Goal: Task Accomplishment & Management: Use online tool/utility

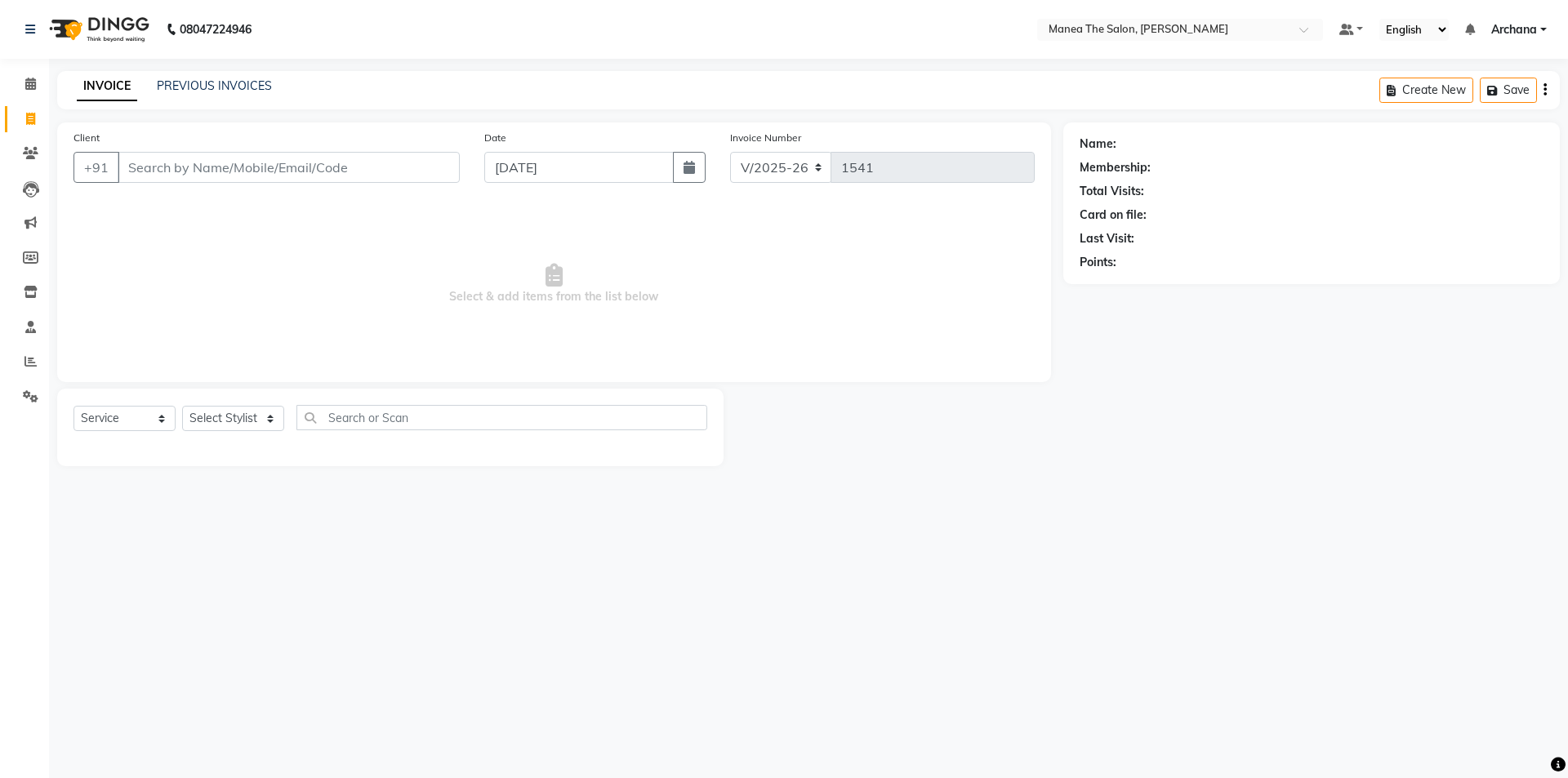
select select "6846"
select select "service"
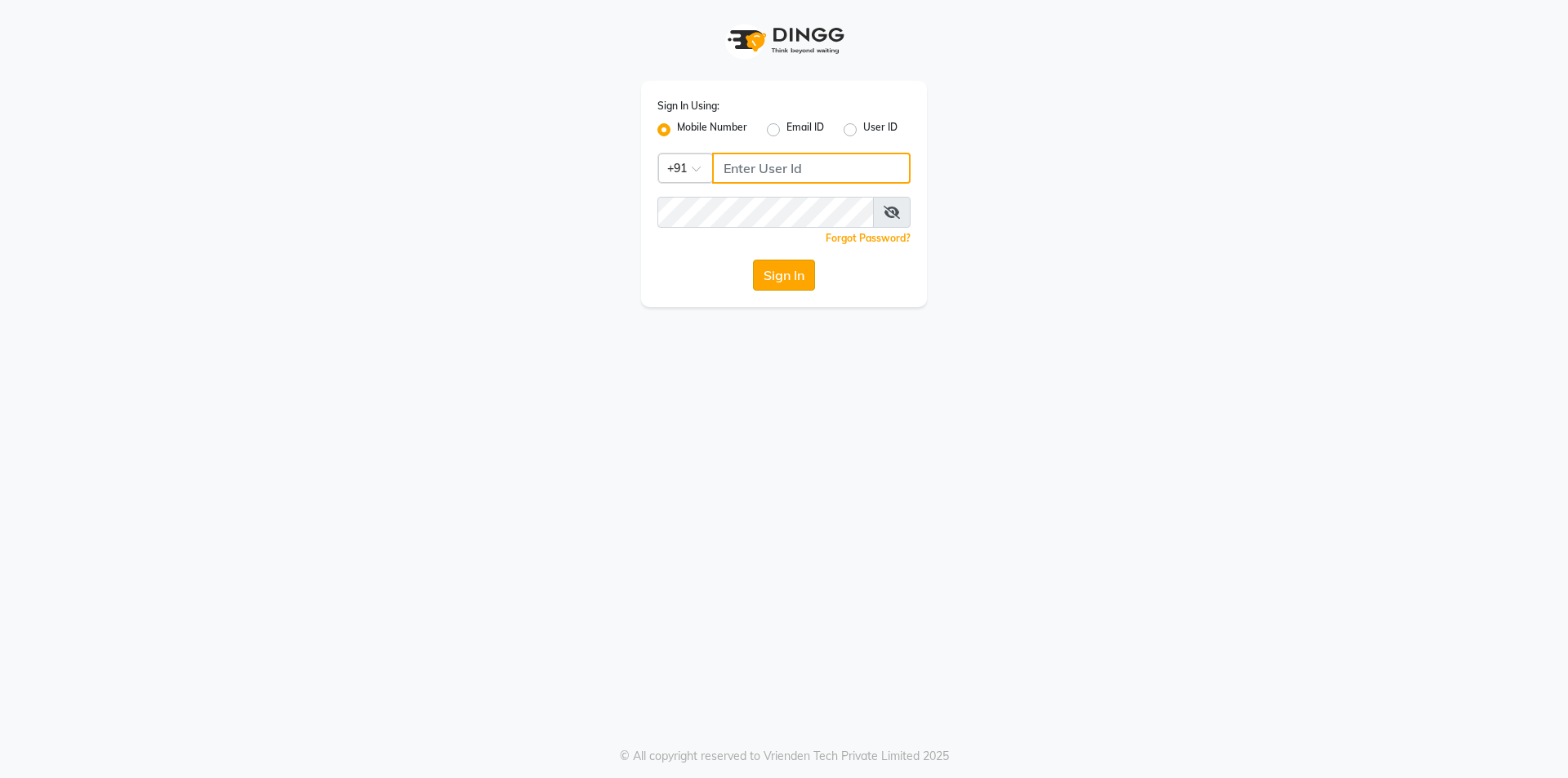
type input "8885088660"
click at [778, 280] on button "Sign In" at bounding box center [784, 274] width 62 height 31
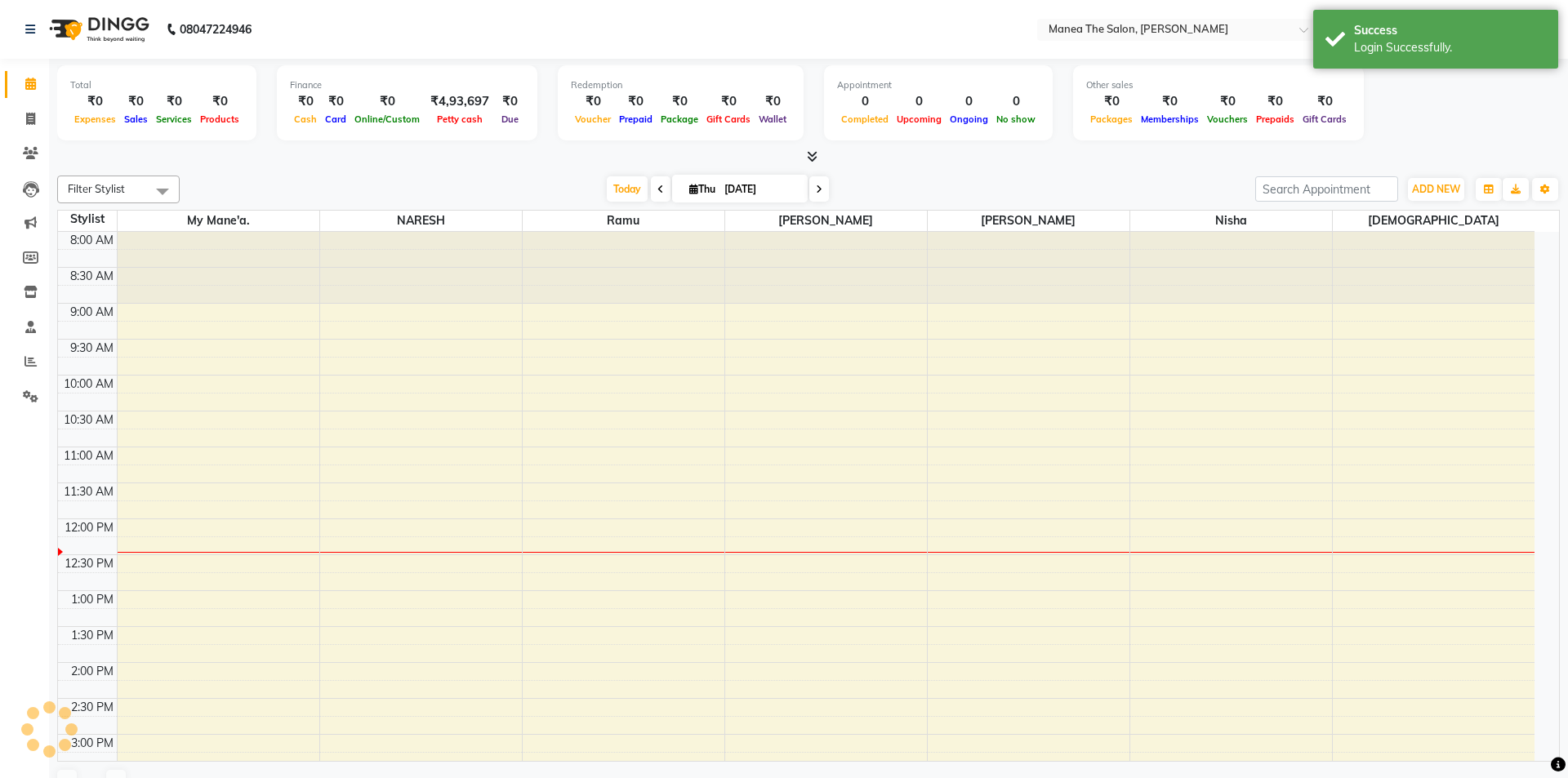
select select "en"
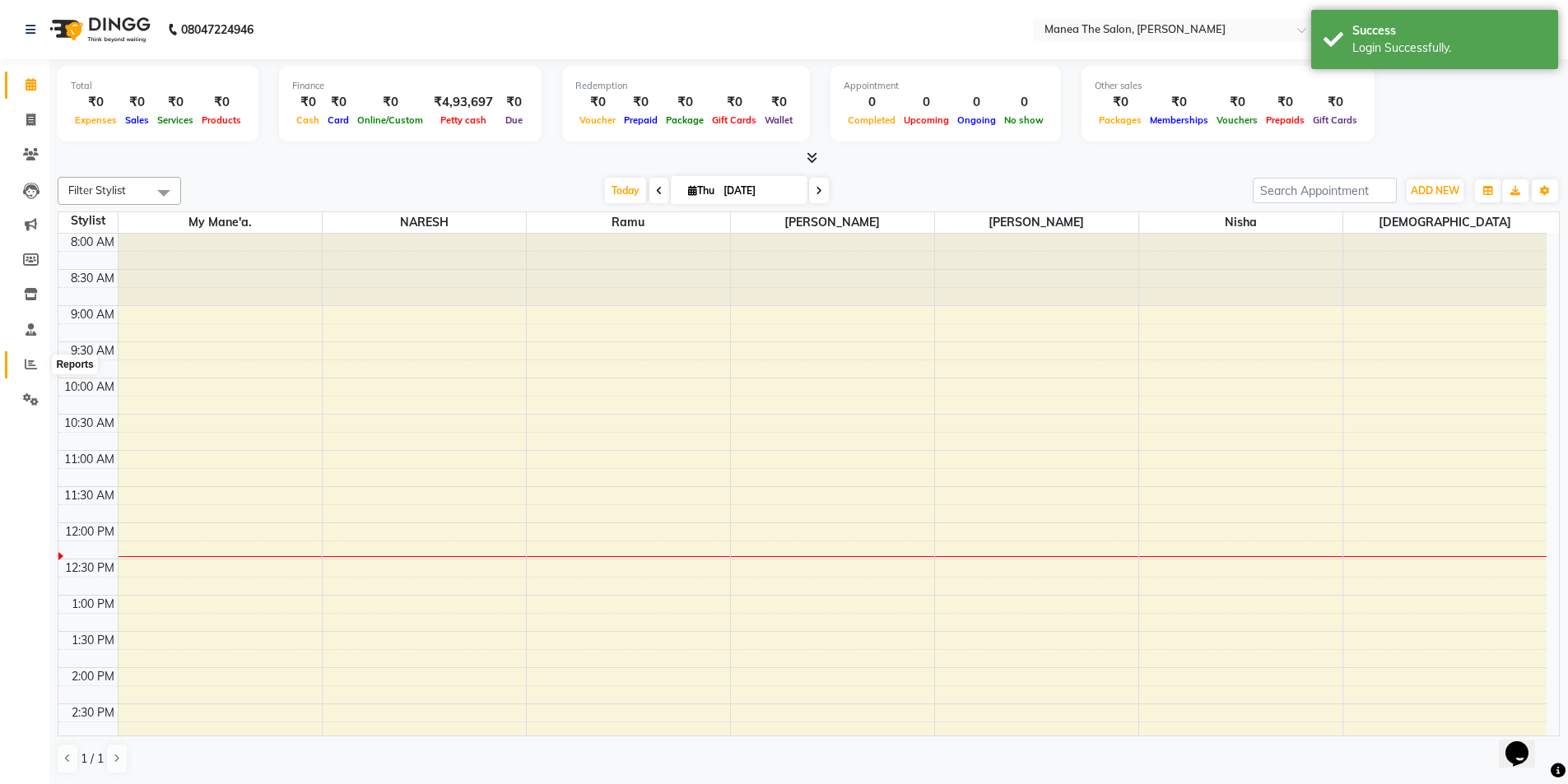
click at [25, 359] on icon at bounding box center [30, 364] width 13 height 13
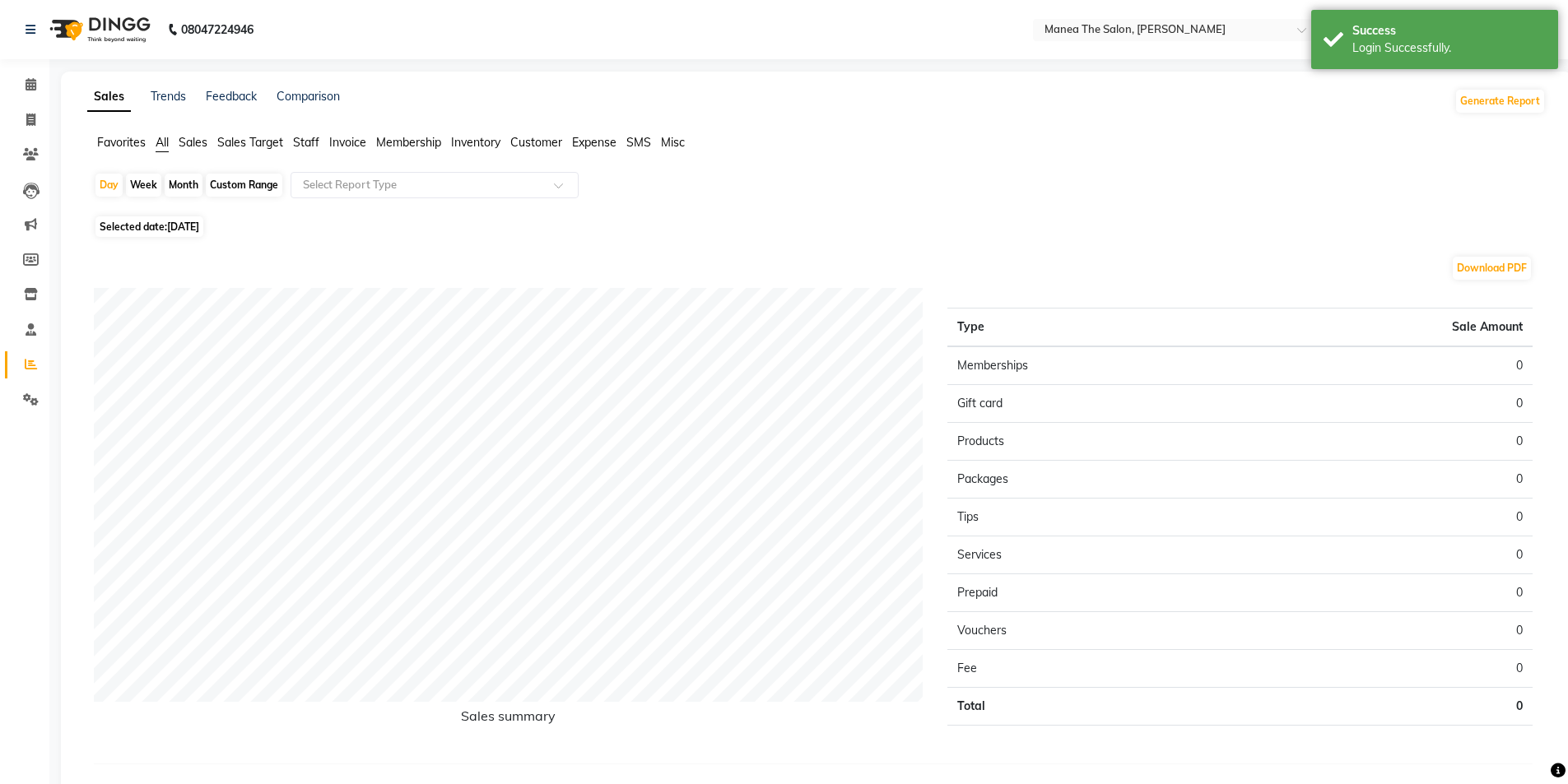
click at [311, 138] on span "Staff" at bounding box center [305, 142] width 26 height 15
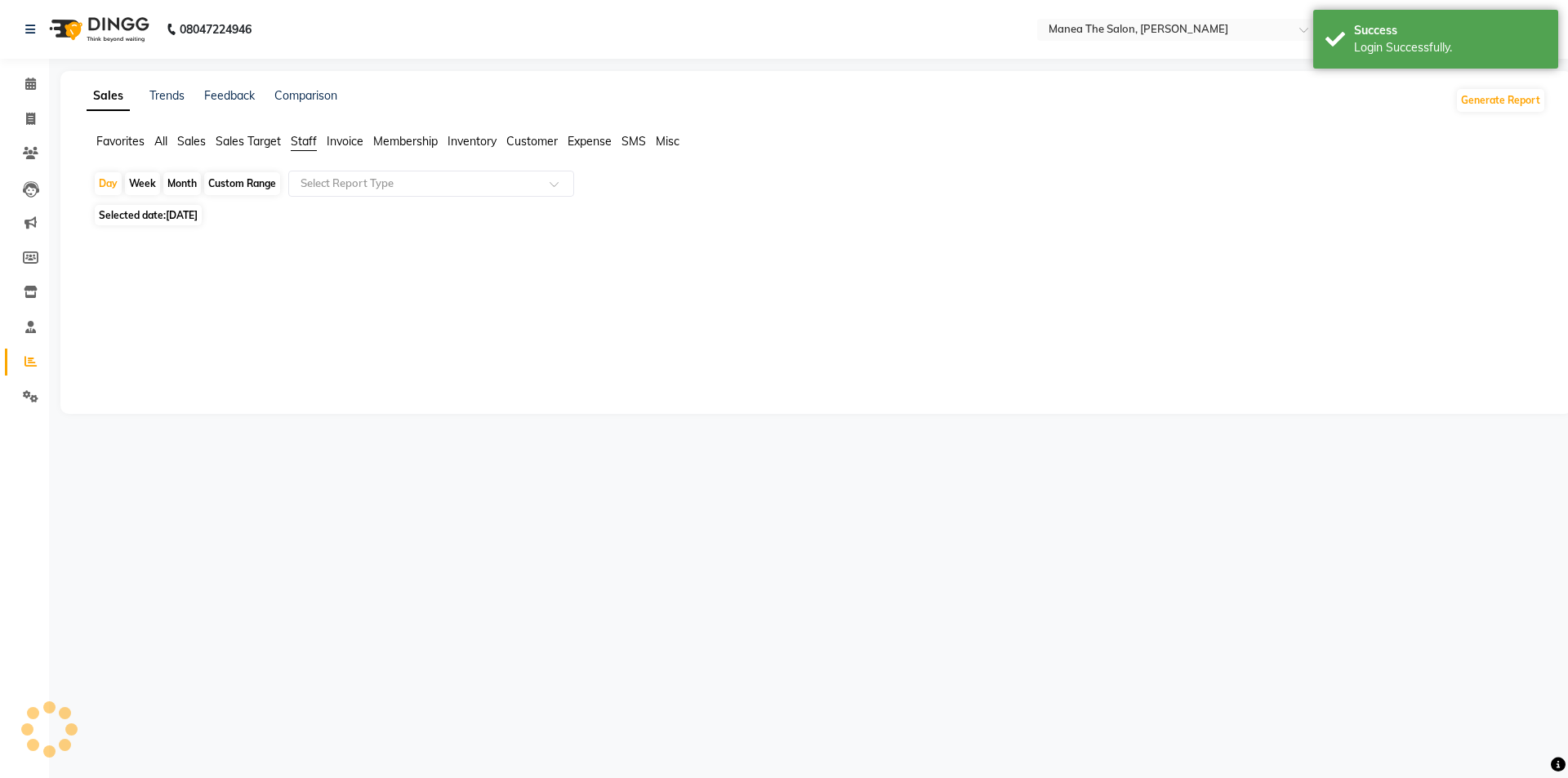
click at [189, 183] on div "Month" at bounding box center [182, 183] width 38 height 23
select select "9"
select select "2025"
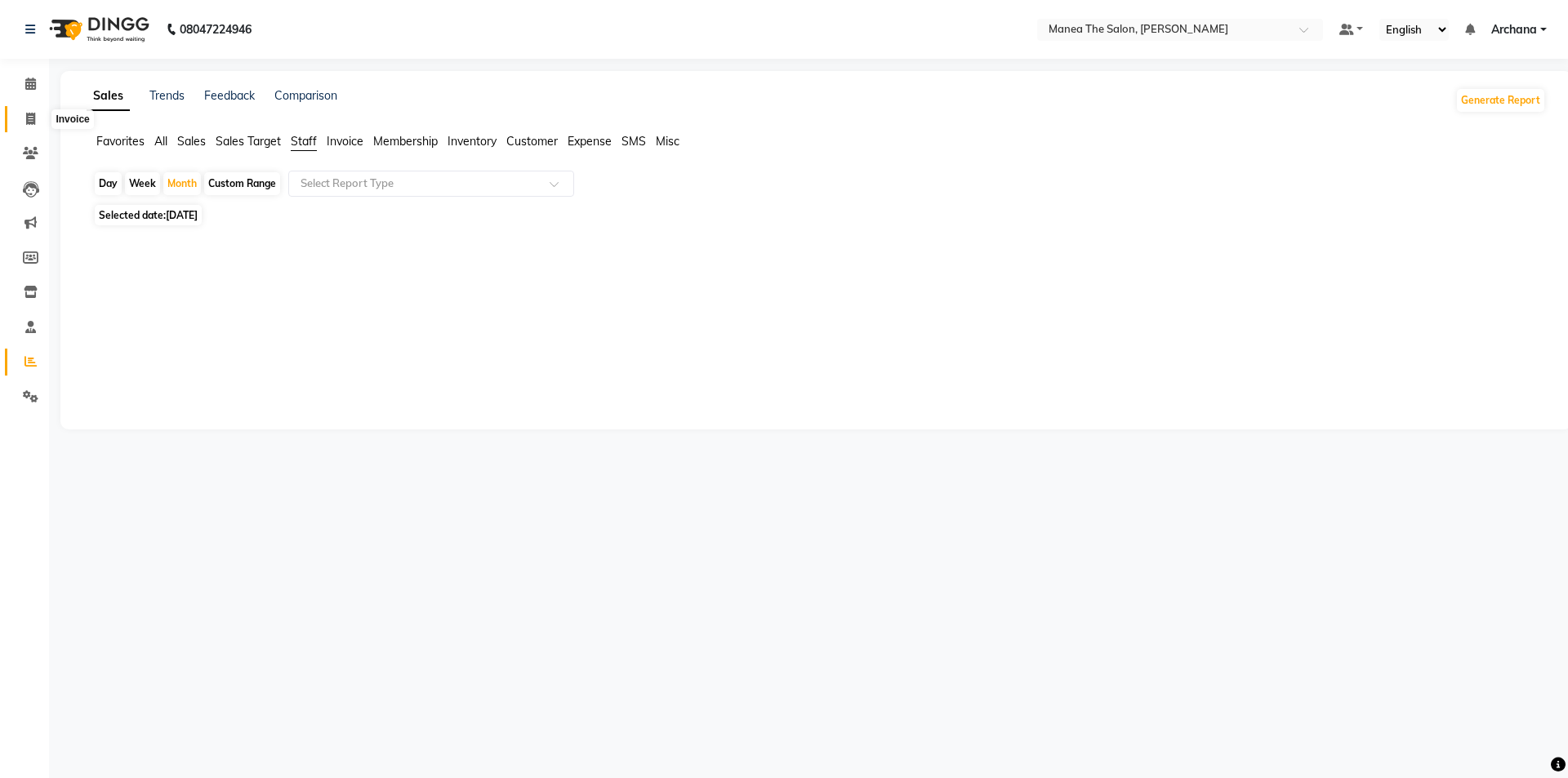
click at [33, 121] on icon at bounding box center [30, 119] width 9 height 13
select select "service"
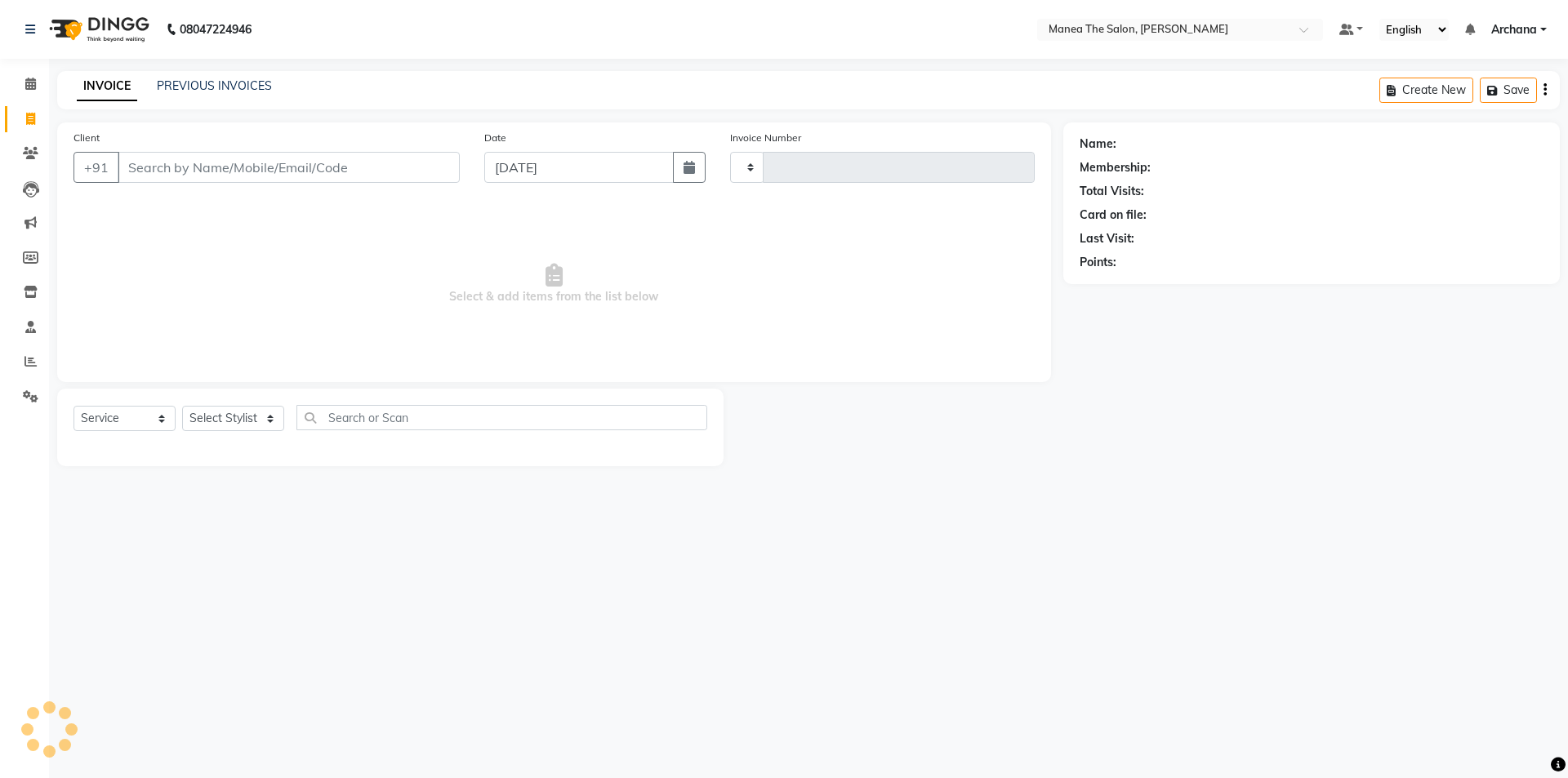
type input "1541"
select select "6846"
